Goal: Task Accomplishment & Management: Manage account settings

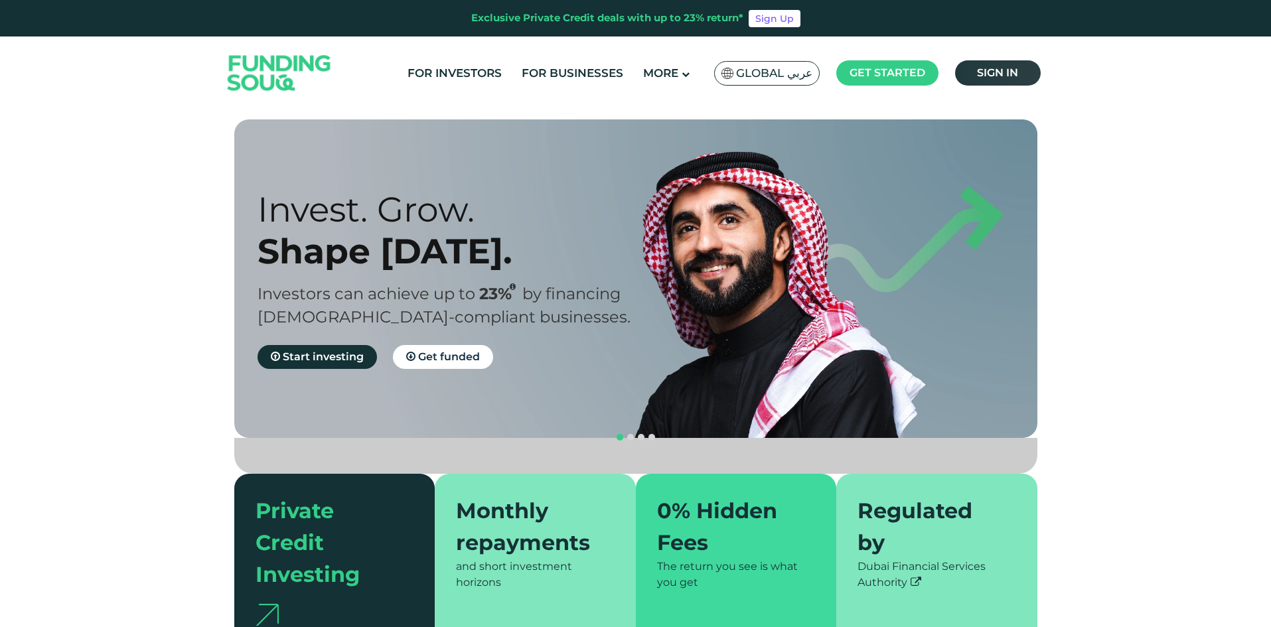
click at [1008, 82] on link "Sign in" at bounding box center [998, 72] width 86 height 25
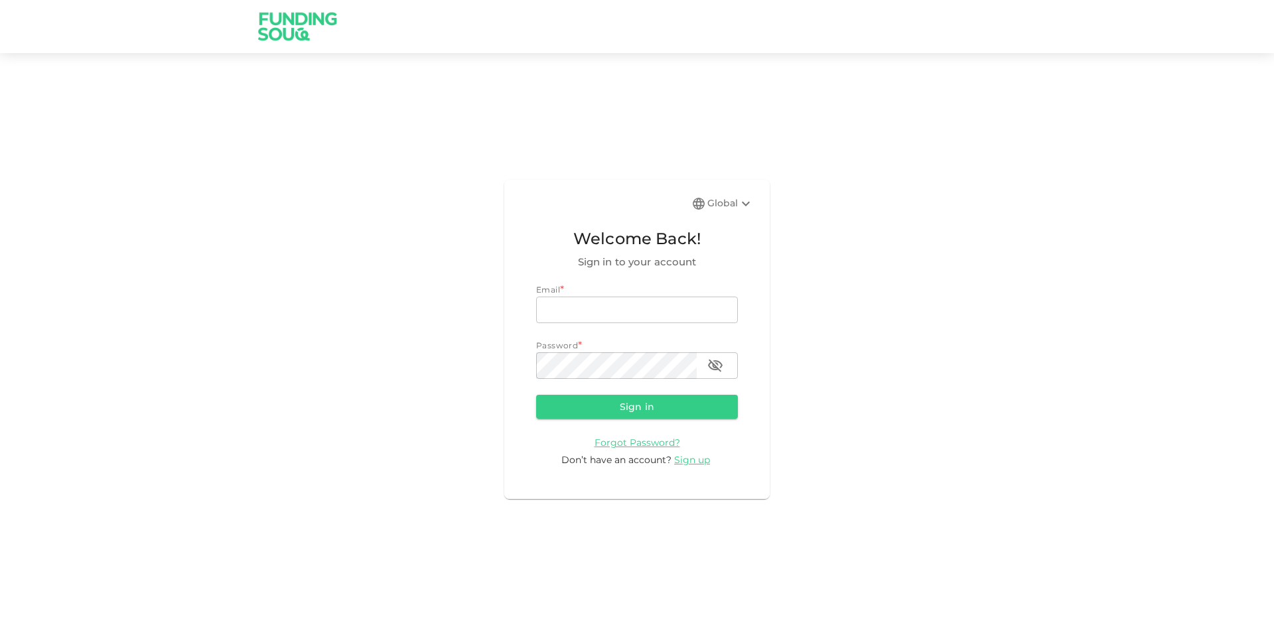
type input "aldumy@outlook.com"
click at [563, 410] on button "Sign in" at bounding box center [637, 407] width 202 height 24
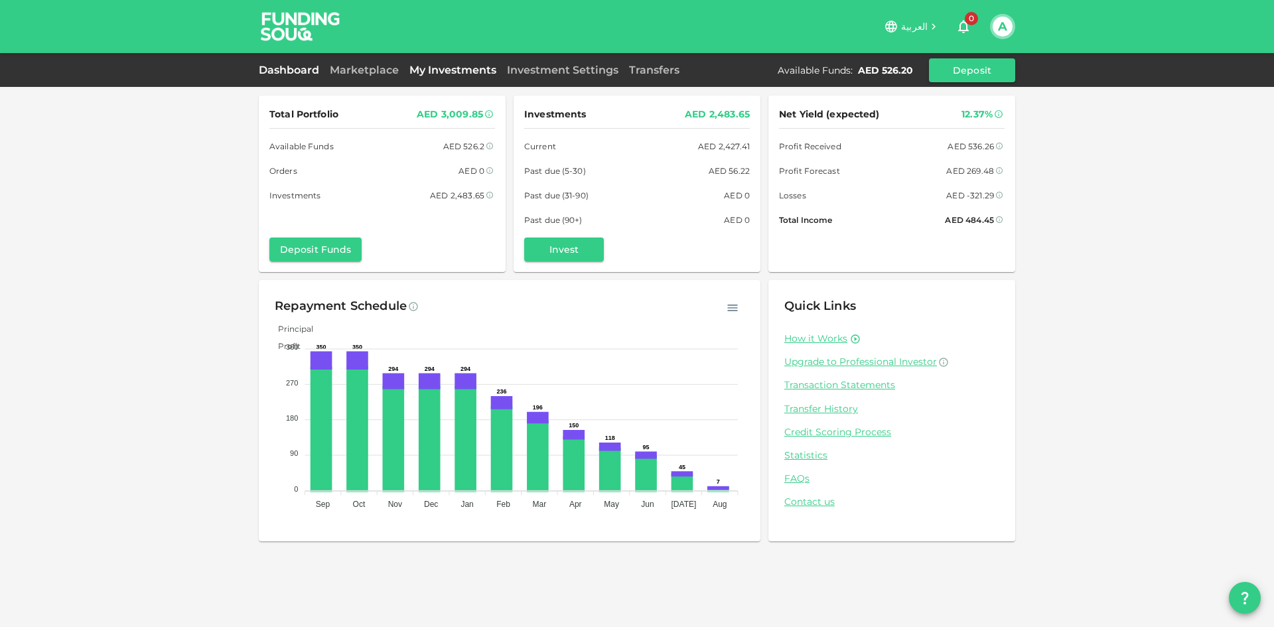
click at [433, 68] on link "My Investments" at bounding box center [453, 70] width 98 height 13
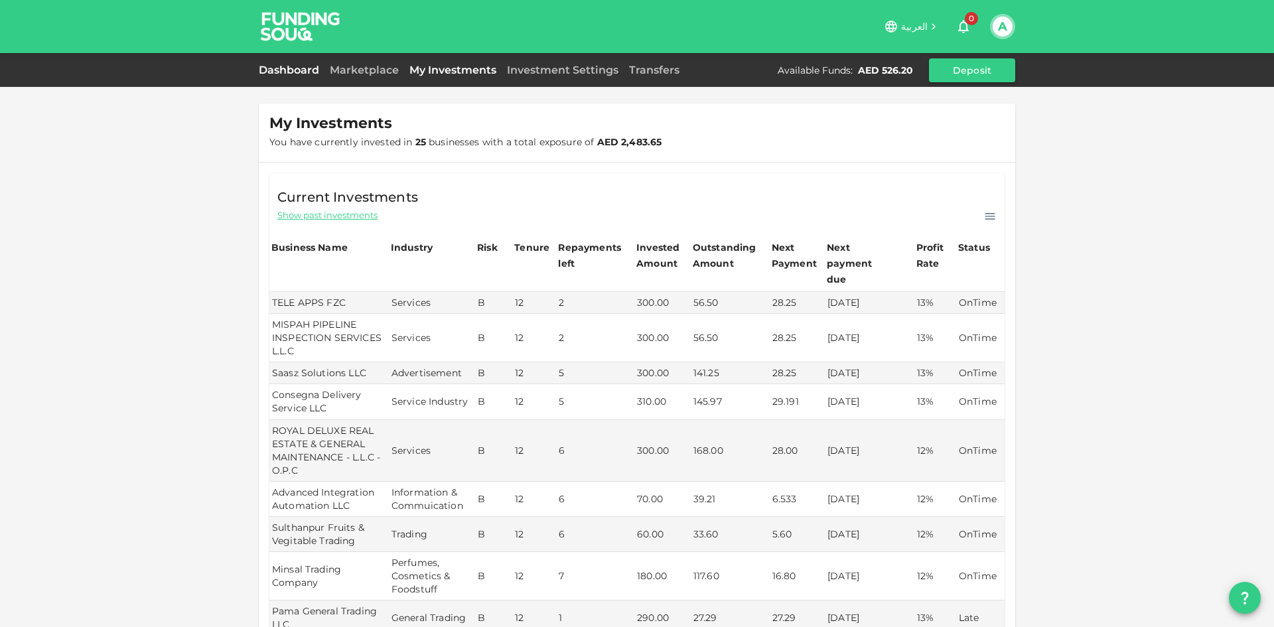
click at [295, 67] on link "Dashboard" at bounding box center [292, 70] width 66 height 13
